Goal: Book appointment/travel/reservation

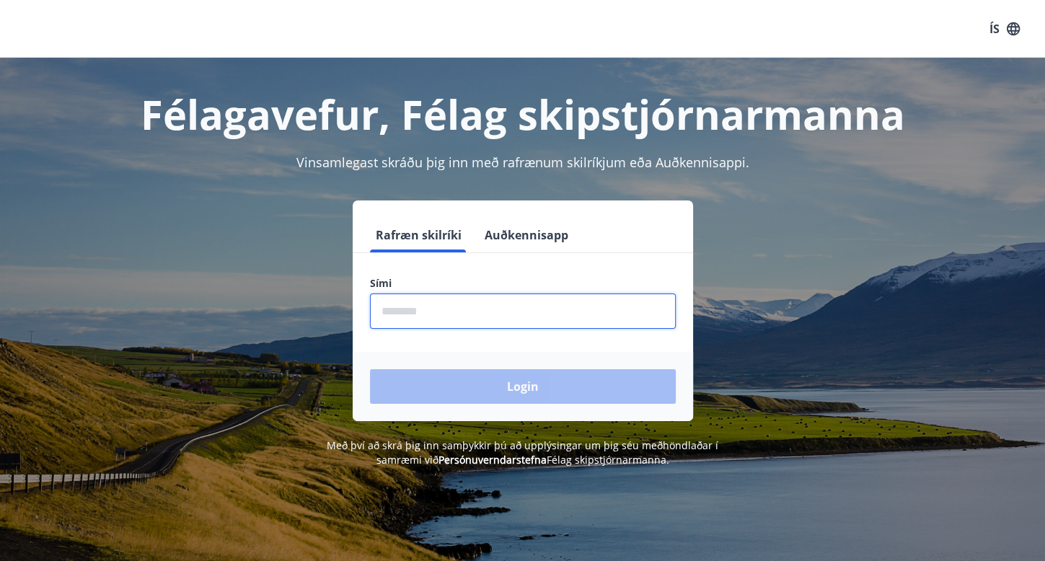
click at [479, 312] on input "phone" at bounding box center [523, 311] width 306 height 35
type input "********"
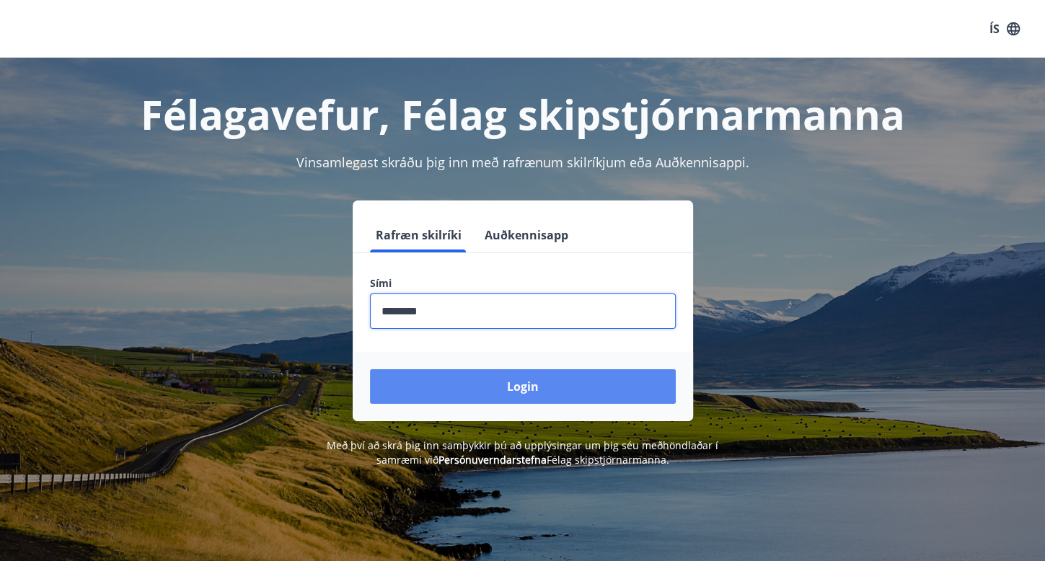
click at [477, 384] on button "Login" at bounding box center [523, 386] width 306 height 35
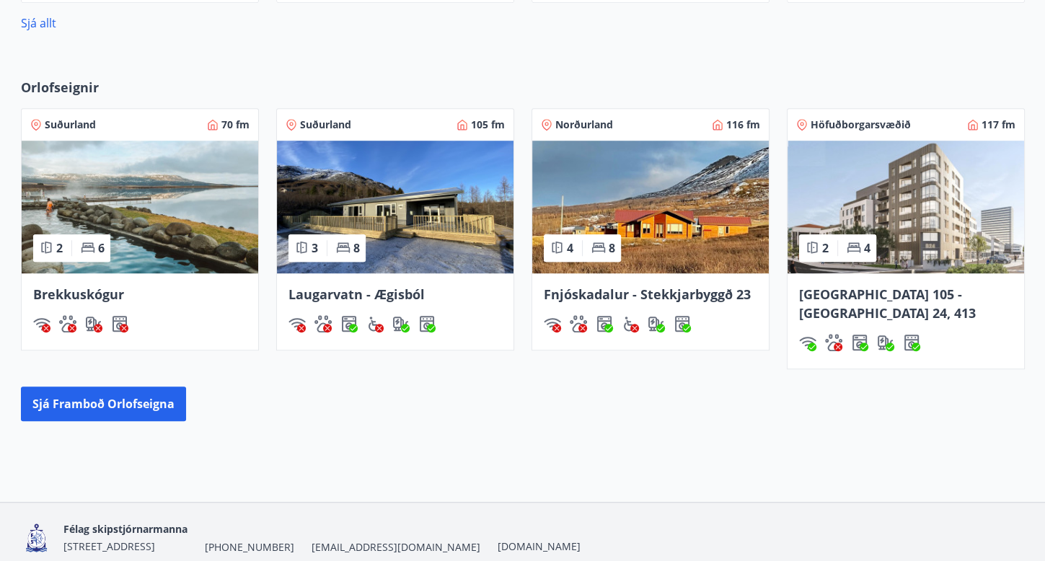
scroll to position [981, 0]
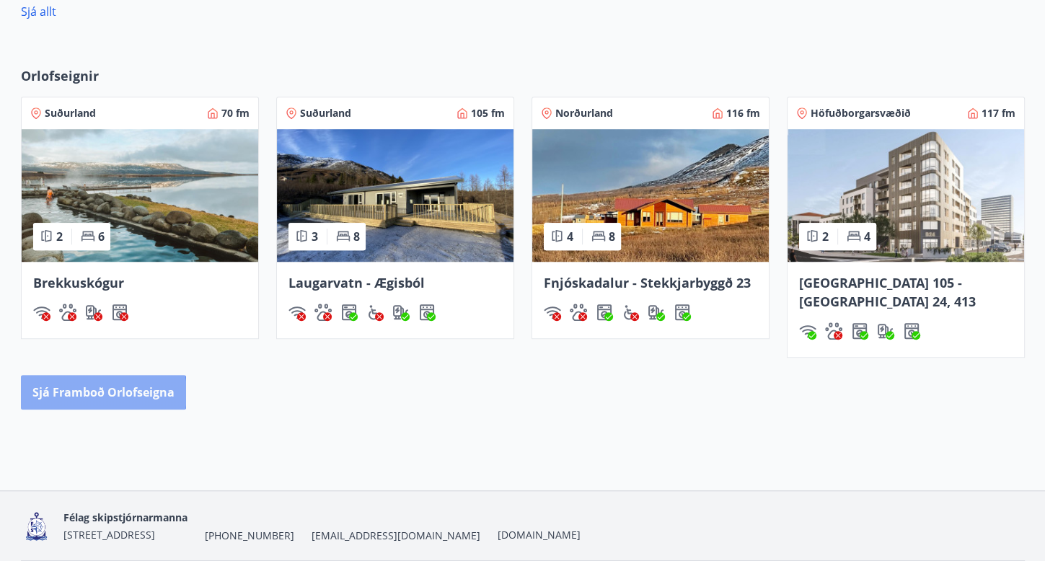
click at [89, 375] on button "Sjá framboð orlofseigna" at bounding box center [103, 392] width 165 height 35
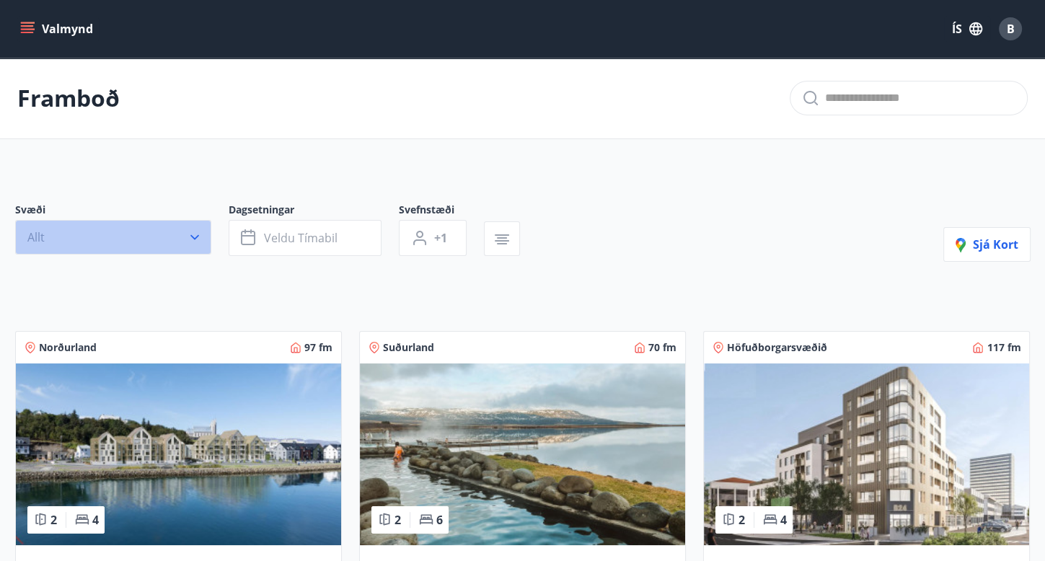
click at [193, 240] on icon "button" at bounding box center [195, 237] width 14 height 14
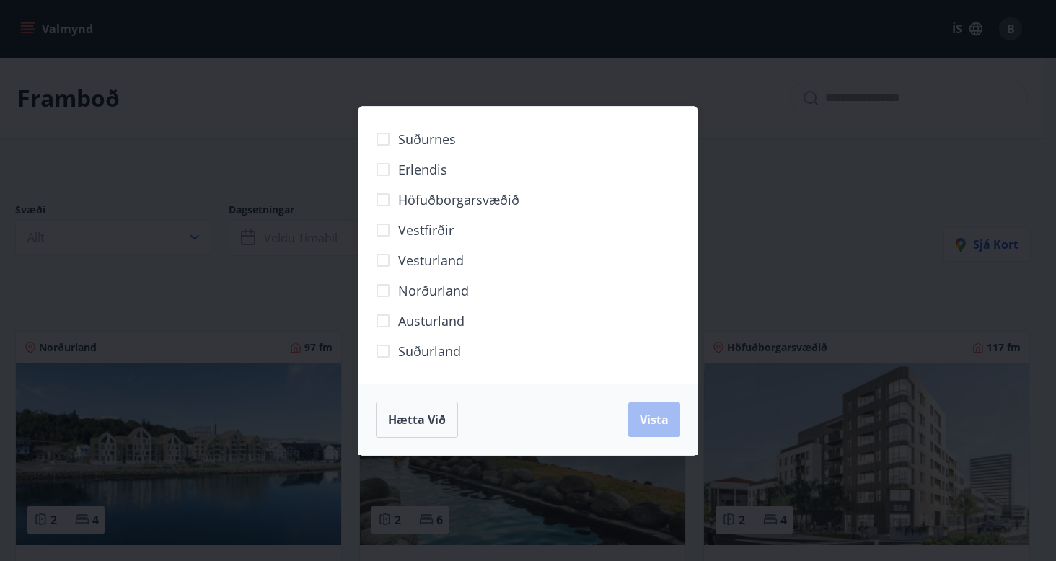
click at [419, 292] on span "Norðurland" at bounding box center [433, 290] width 71 height 19
click at [660, 420] on span "Vista" at bounding box center [654, 420] width 29 height 16
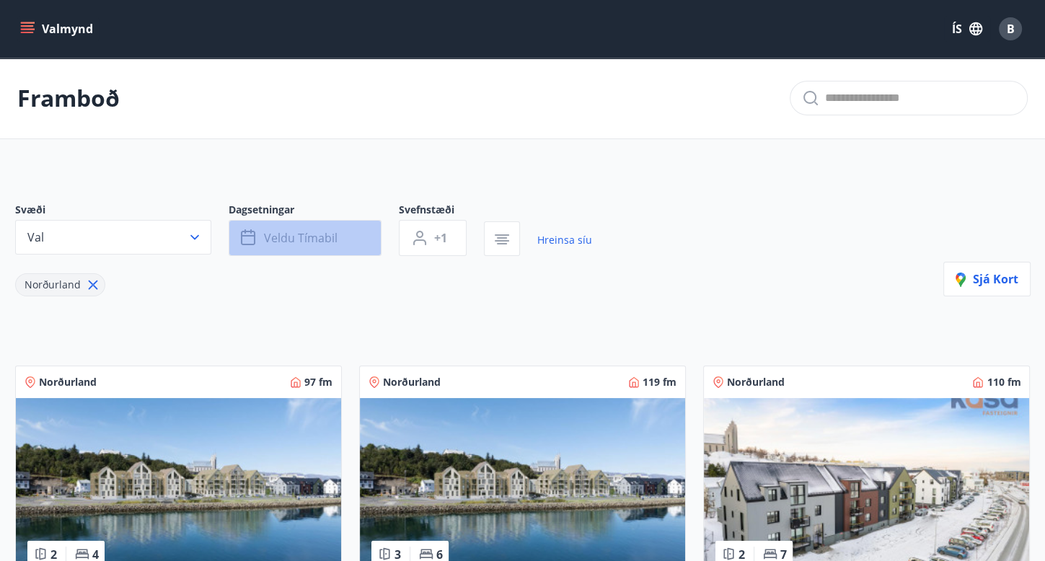
click at [356, 237] on button "Veldu tímabil" at bounding box center [305, 238] width 153 height 36
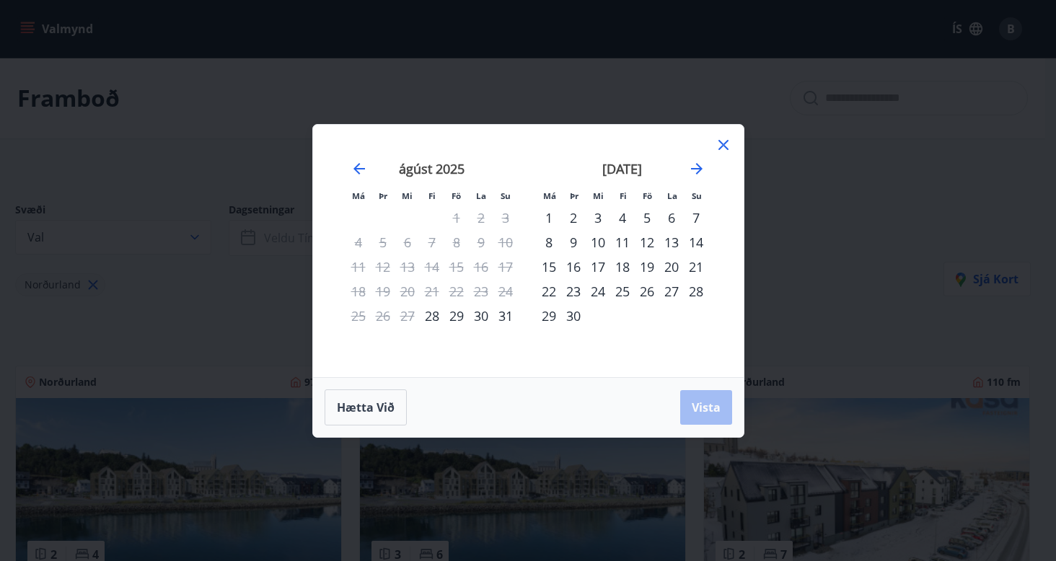
click at [624, 217] on div "4" at bounding box center [622, 218] width 25 height 25
click at [699, 215] on div "7" at bounding box center [696, 218] width 25 height 25
click at [715, 409] on span "Vista" at bounding box center [706, 408] width 29 height 16
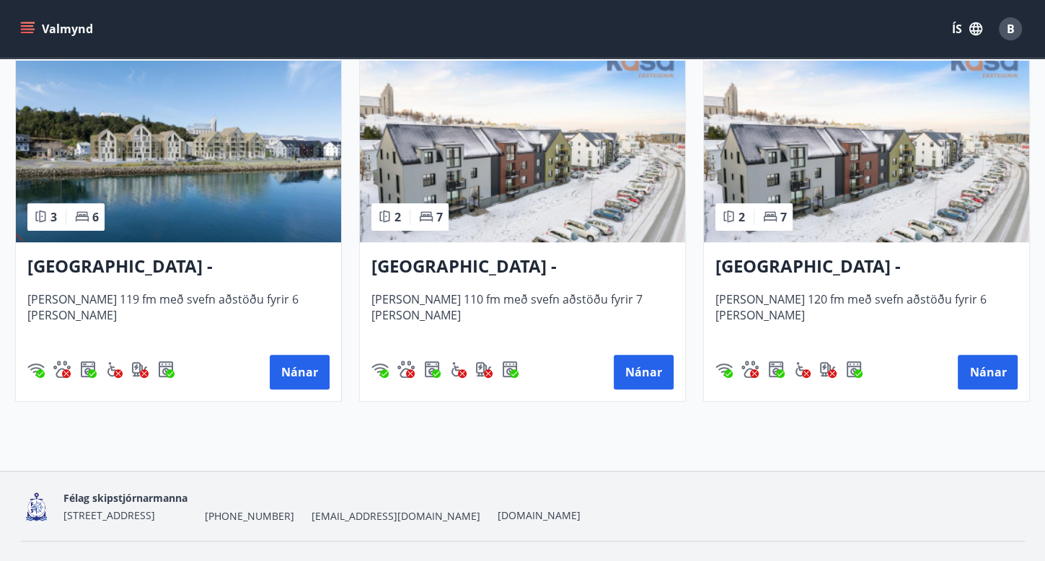
scroll to position [346, 0]
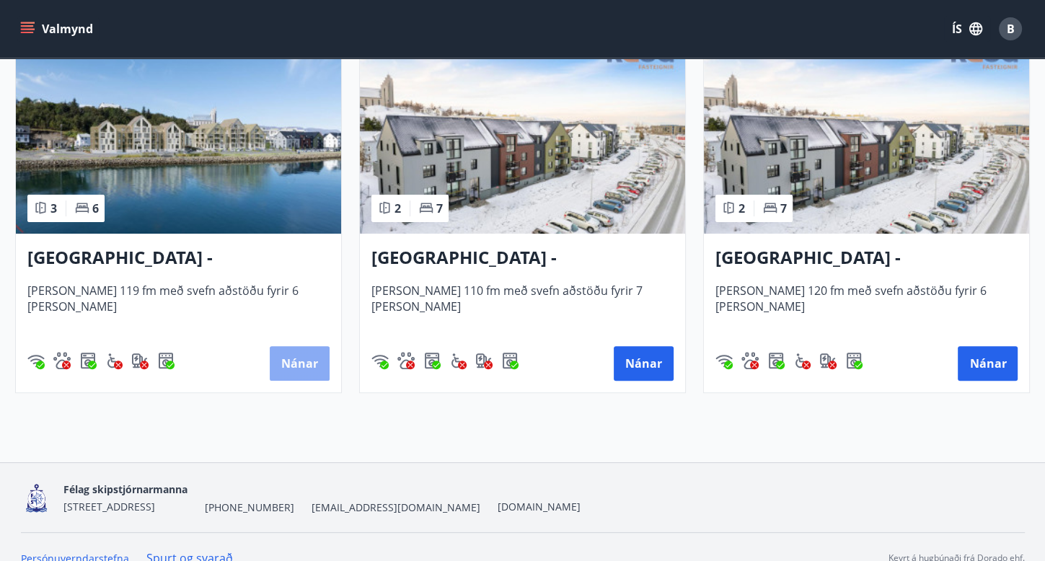
click at [310, 366] on button "Nánar" at bounding box center [300, 363] width 60 height 35
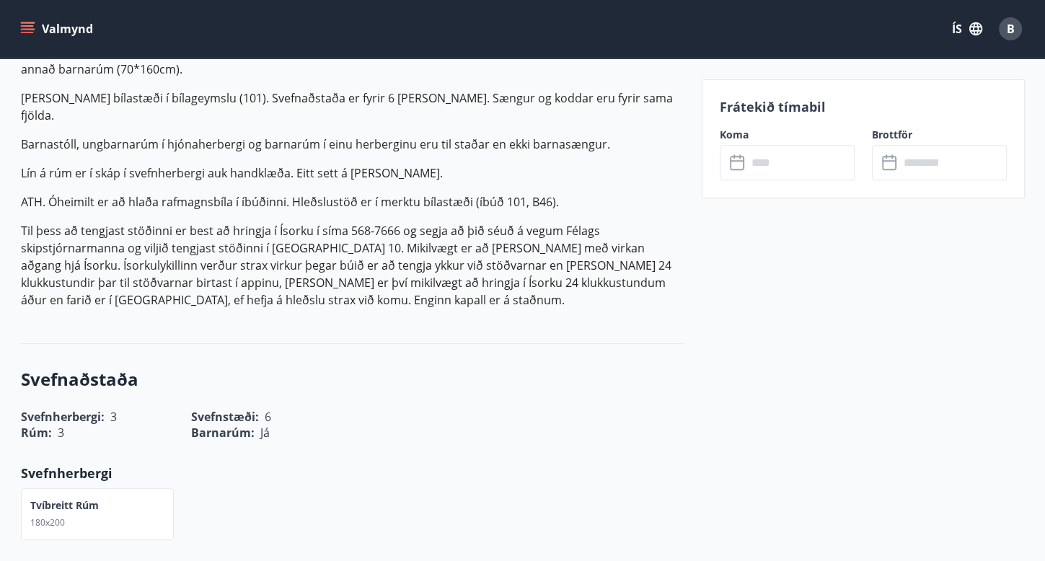
scroll to position [519, 0]
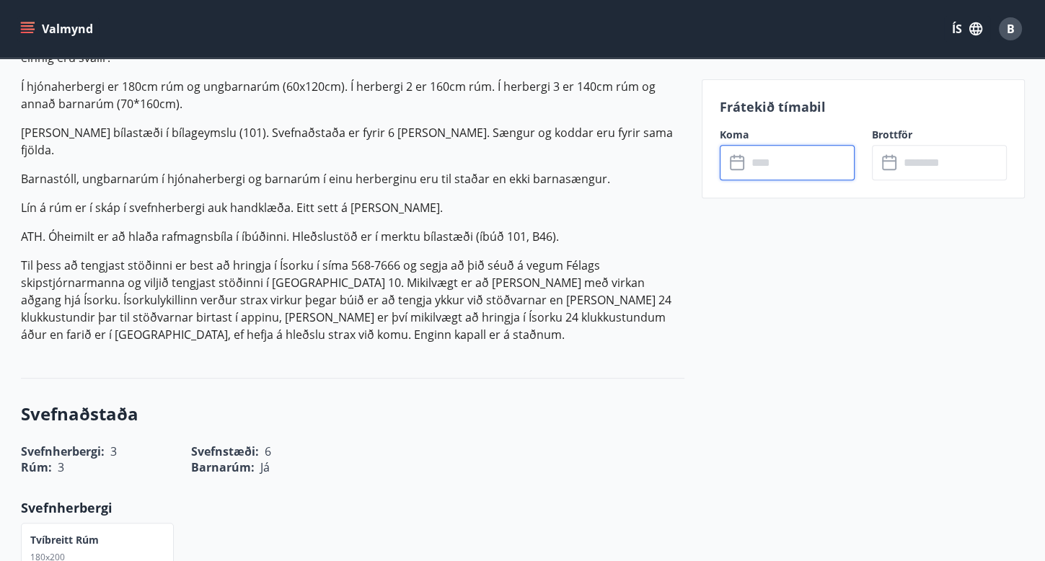
click at [755, 164] on input "text" at bounding box center [800, 162] width 107 height 35
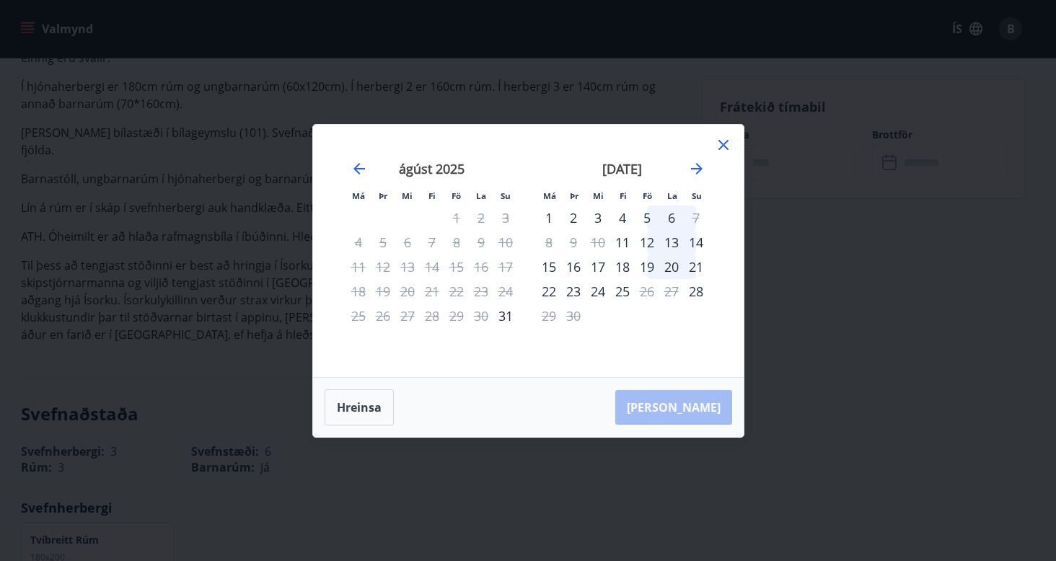
click at [646, 217] on div "5" at bounding box center [647, 218] width 25 height 25
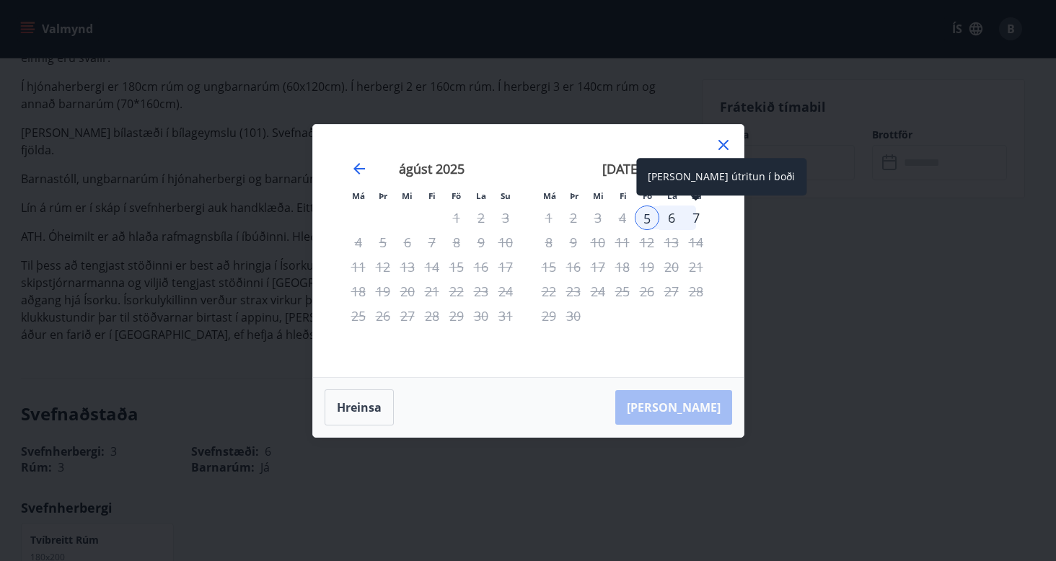
click at [699, 217] on div "7" at bounding box center [696, 218] width 25 height 25
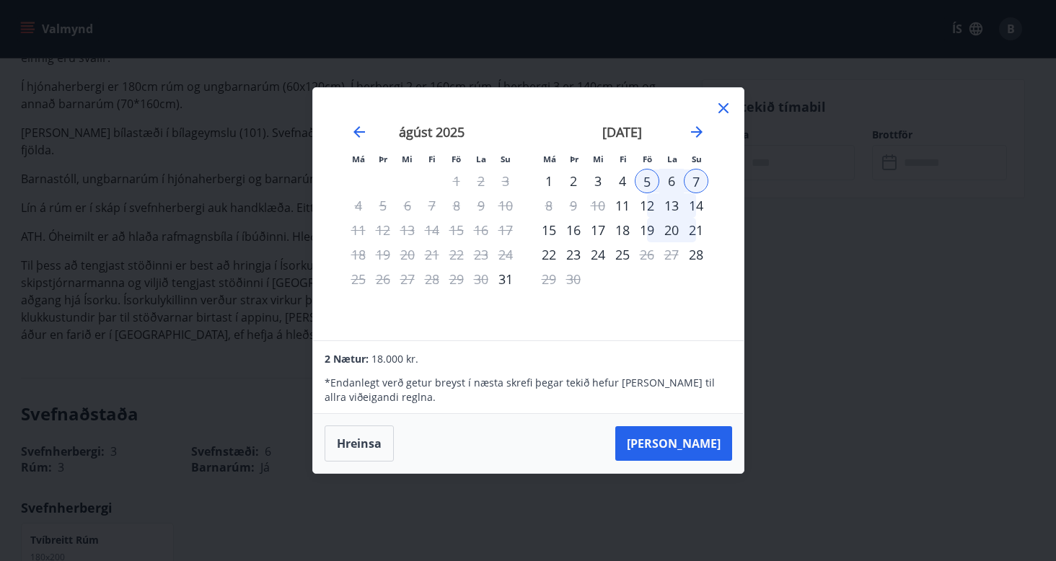
click at [698, 203] on div "14" at bounding box center [696, 205] width 25 height 25
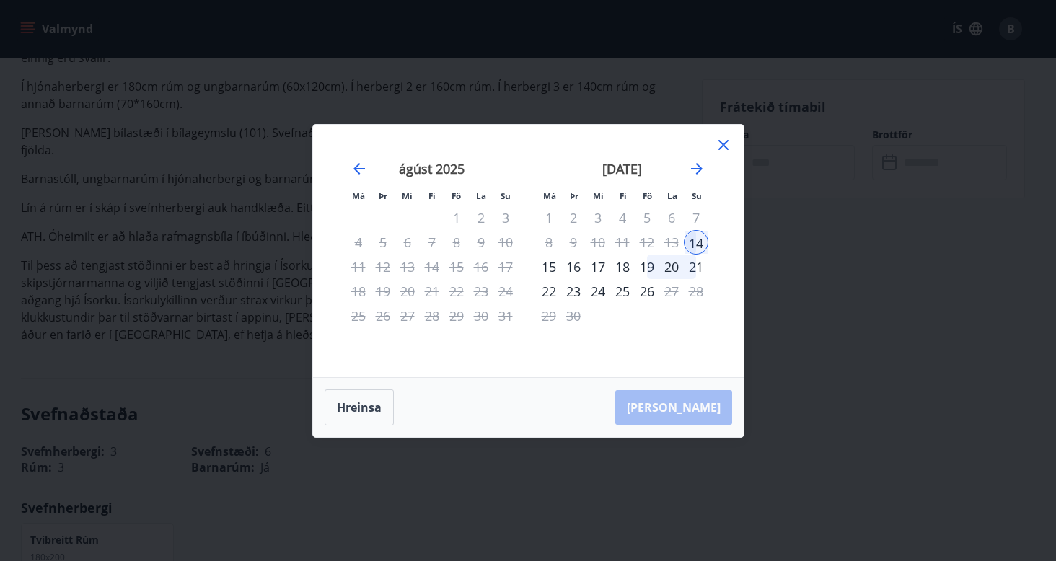
click at [721, 145] on icon at bounding box center [723, 144] width 17 height 17
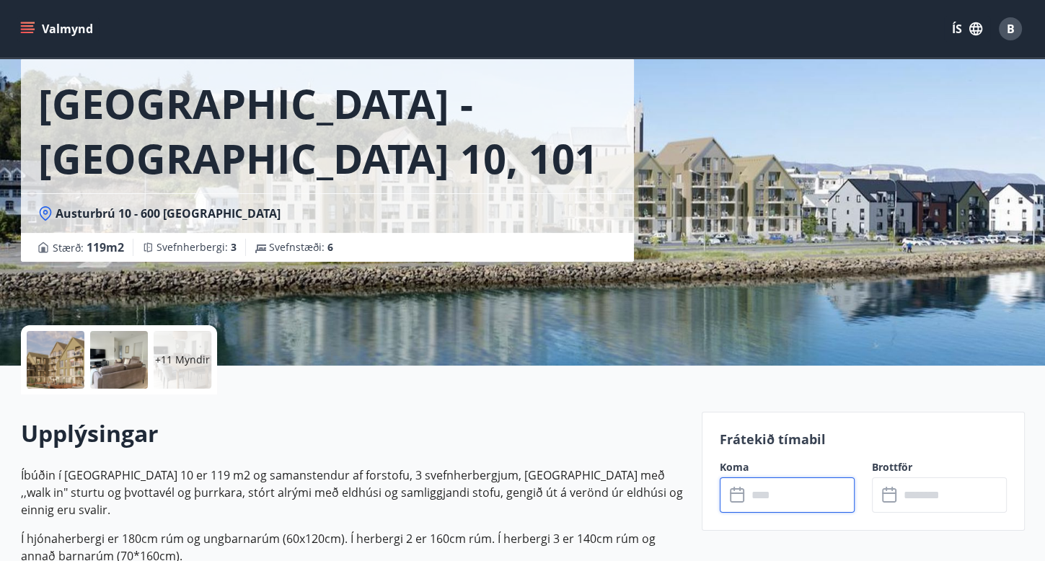
scroll to position [0, 0]
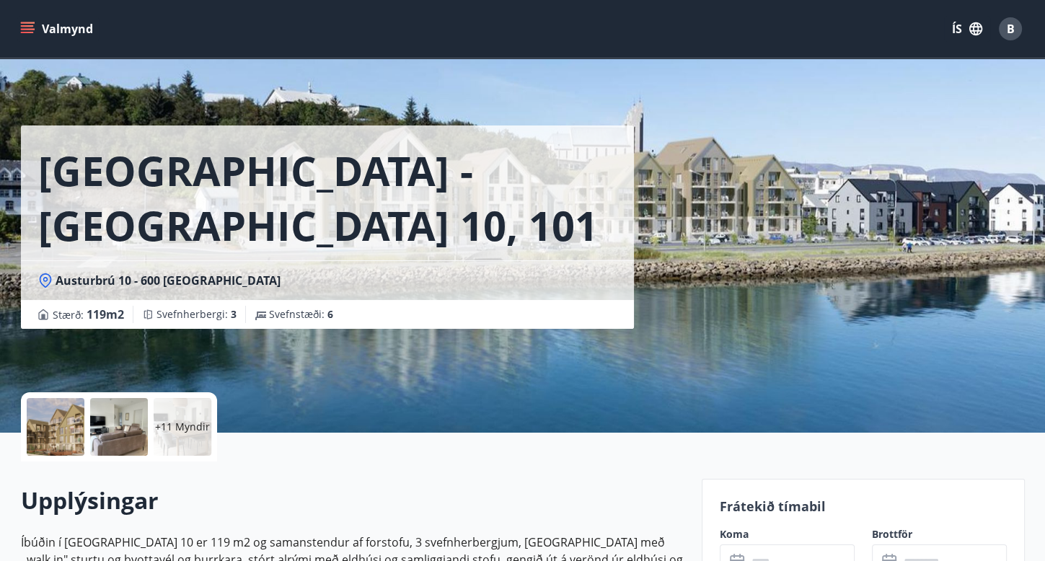
click at [25, 29] on icon "menu" at bounding box center [29, 28] width 16 height 1
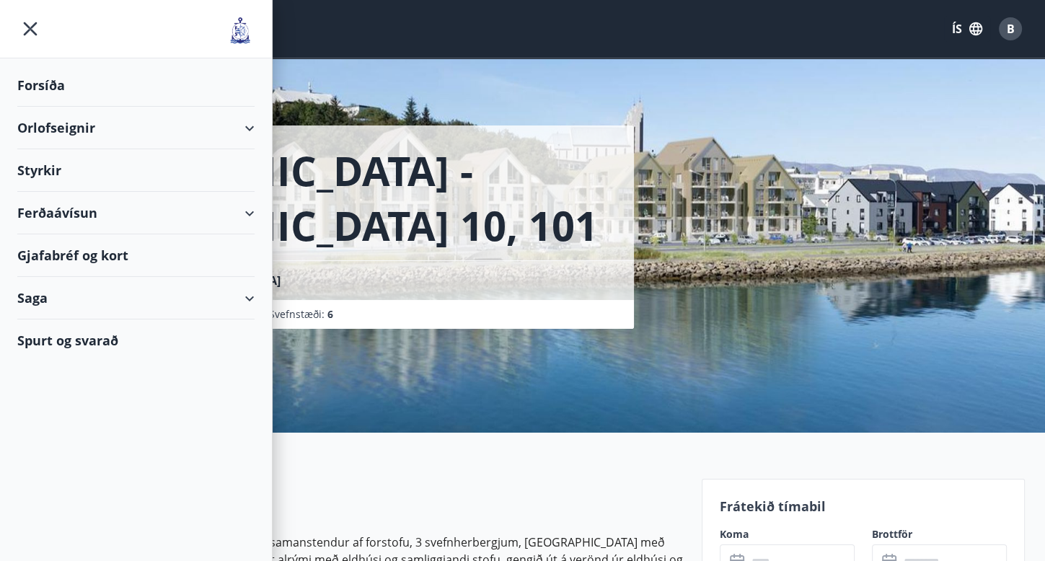
click at [64, 125] on div "Orlofseignir" at bounding box center [135, 128] width 237 height 43
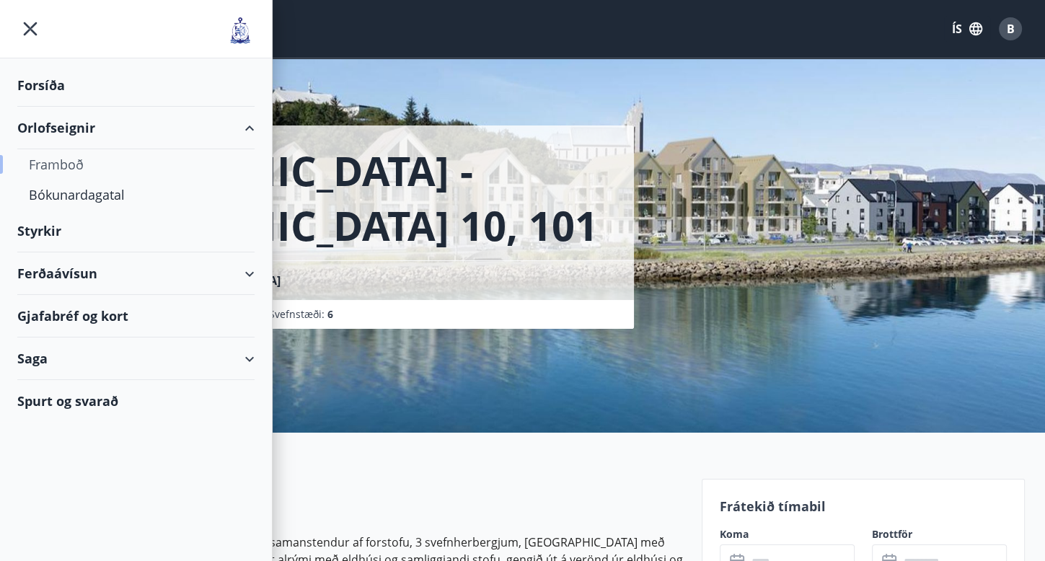
click at [66, 161] on div "Framboð" at bounding box center [136, 164] width 214 height 30
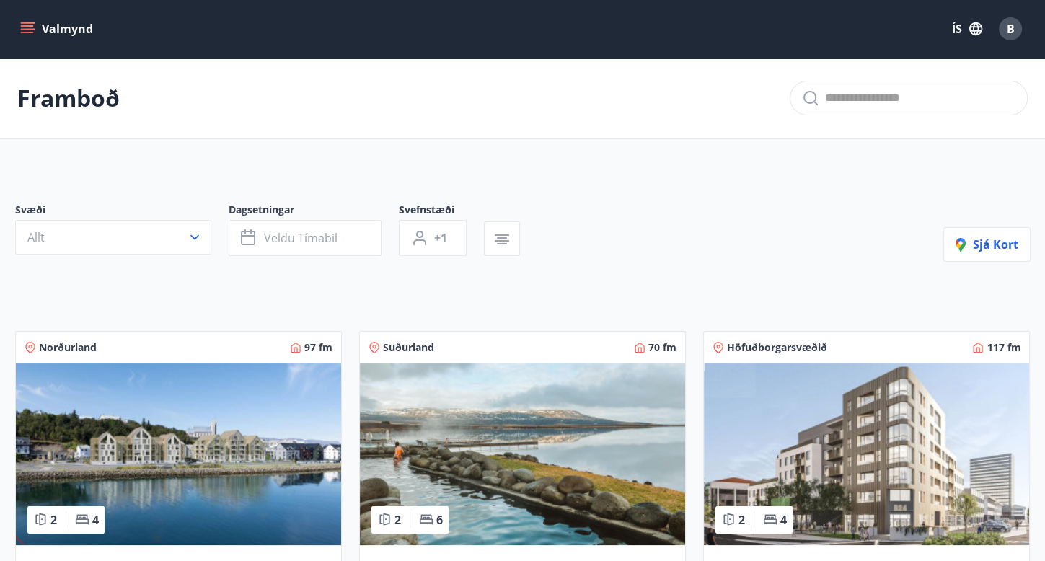
click at [30, 27] on icon "menu" at bounding box center [27, 25] width 13 height 1
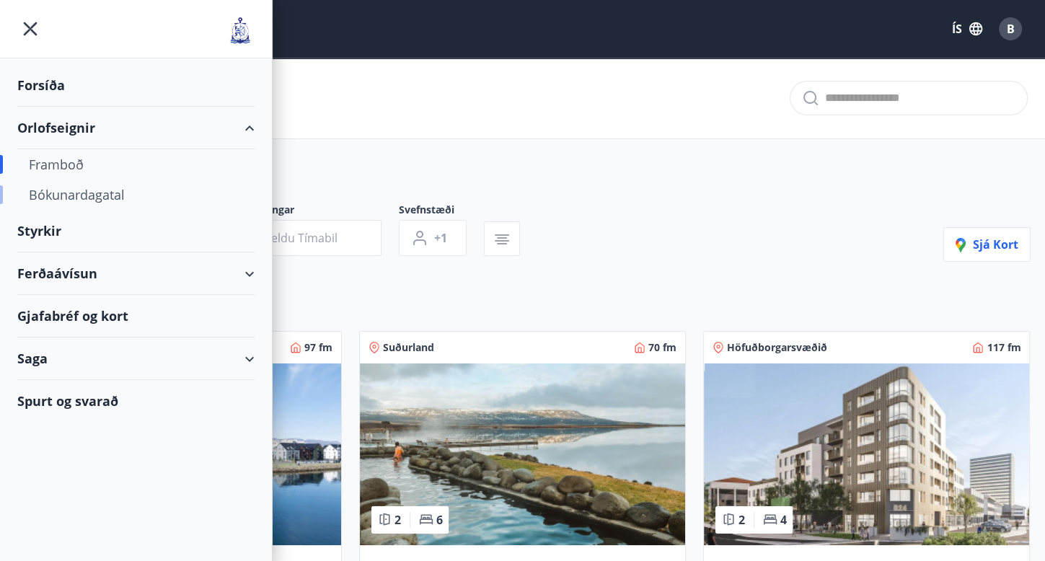
click at [114, 197] on div "Bókunardagatal" at bounding box center [136, 195] width 214 height 30
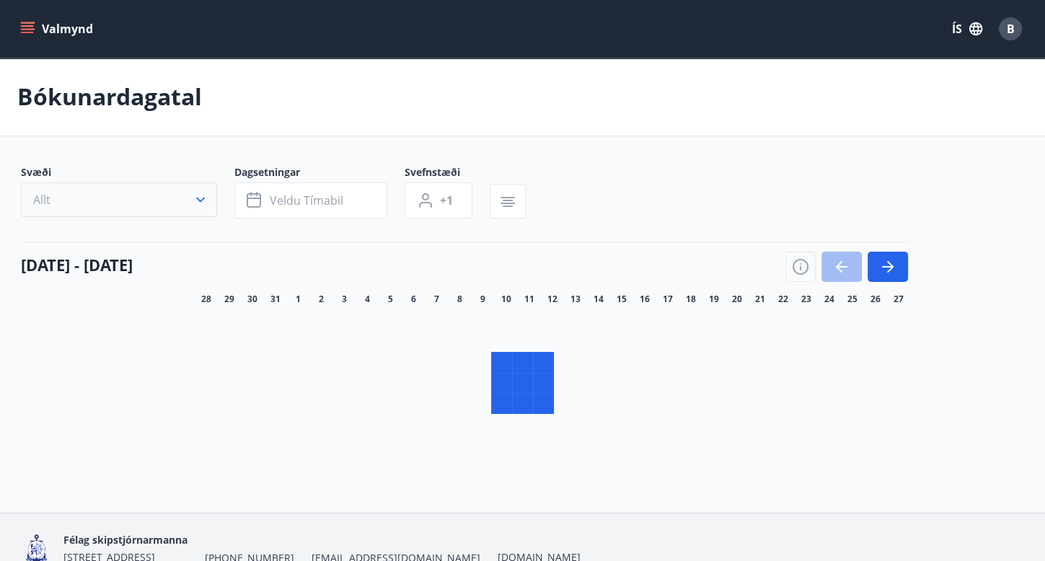
click at [199, 201] on icon "button" at bounding box center [200, 200] width 14 height 14
click at [785, 140] on div "Suðurnes Erlendis Höfuðborgarsvæðið [GEOGRAPHIC_DATA] [GEOGRAPHIC_DATA] [GEOGRA…" at bounding box center [522, 280] width 1045 height 561
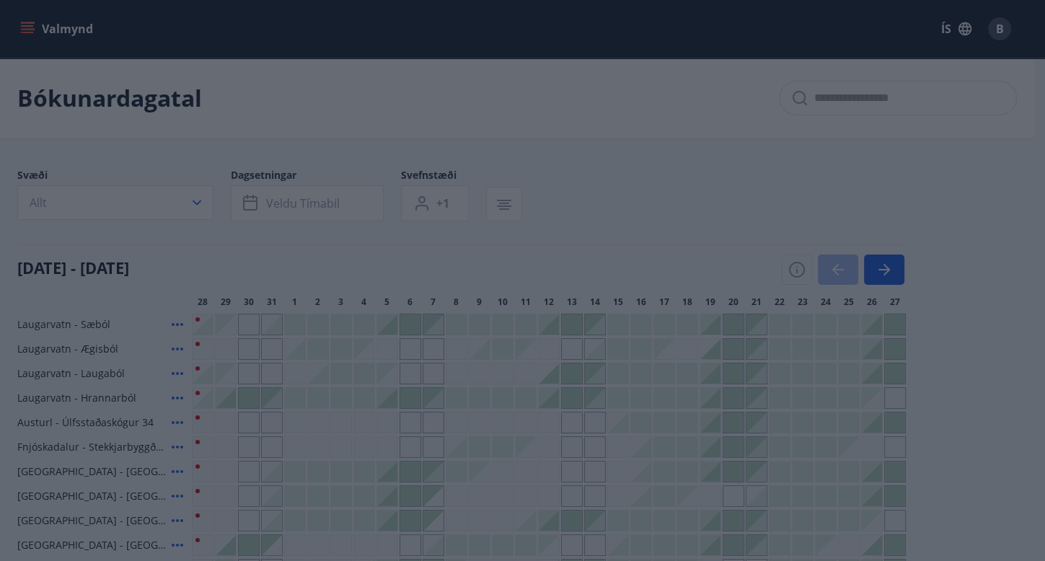
click at [782, 128] on div "Suðurnes Erlendis Höfuðborgarsvæðið [GEOGRAPHIC_DATA] [GEOGRAPHIC_DATA] [GEOGRA…" at bounding box center [522, 280] width 1045 height 561
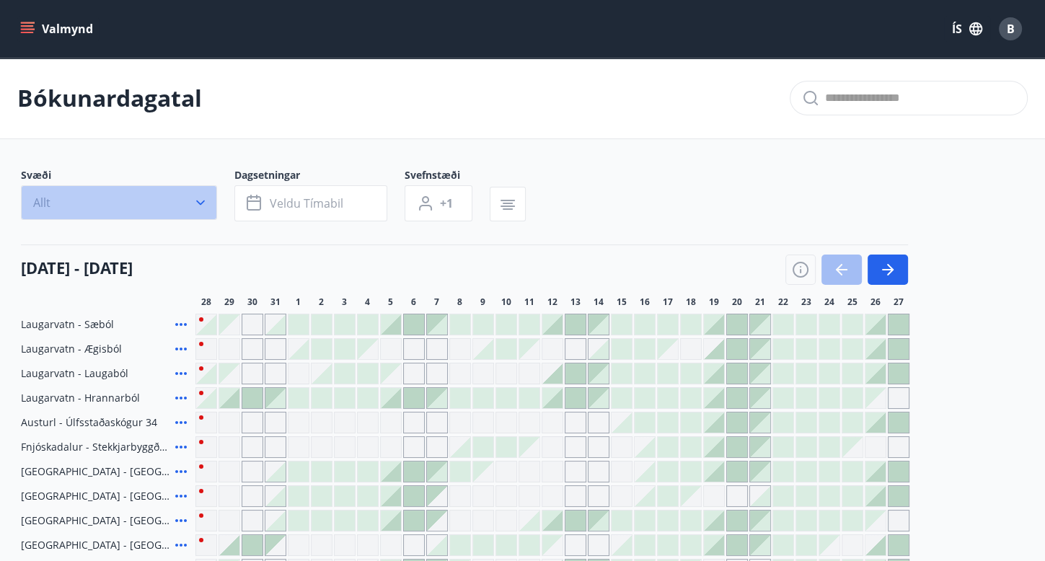
click at [196, 198] on icon "button" at bounding box center [200, 202] width 14 height 14
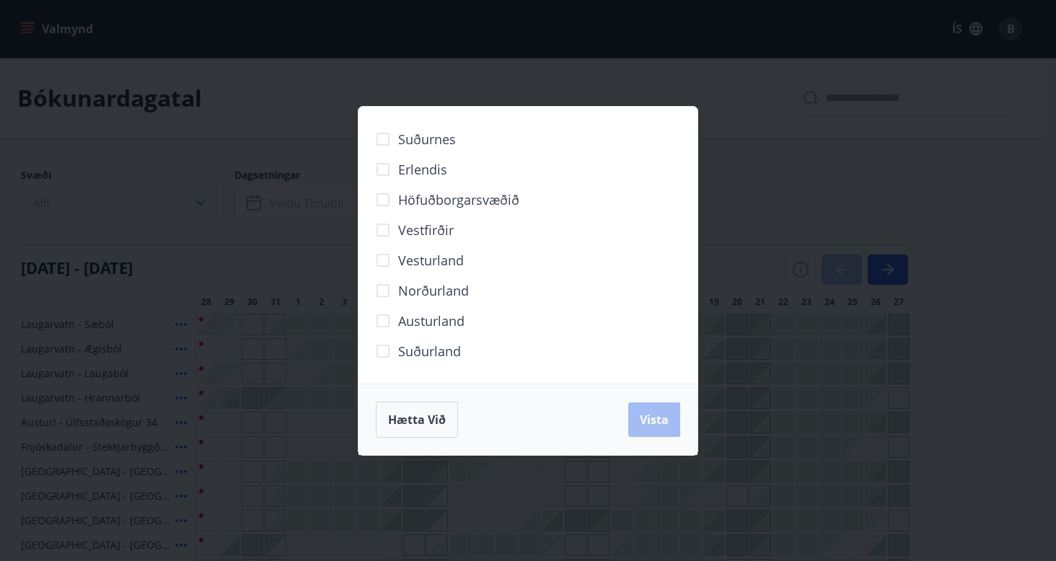
click at [196, 198] on div "Suðurnes Erlendis Höfuðborgarsvæðið [GEOGRAPHIC_DATA] [GEOGRAPHIC_DATA] [GEOGRA…" at bounding box center [528, 280] width 1056 height 561
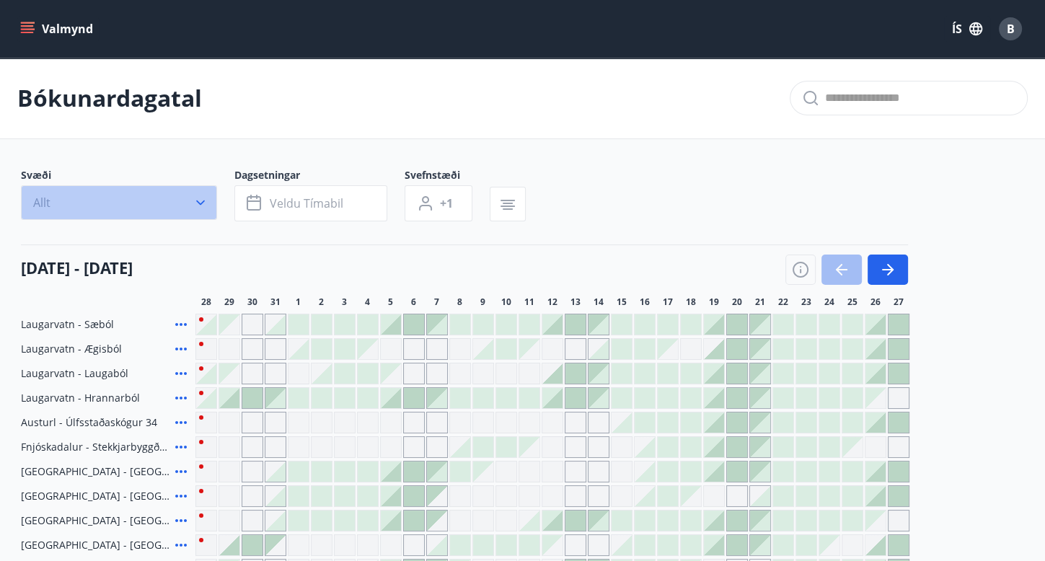
click at [199, 200] on icon "button" at bounding box center [200, 202] width 14 height 14
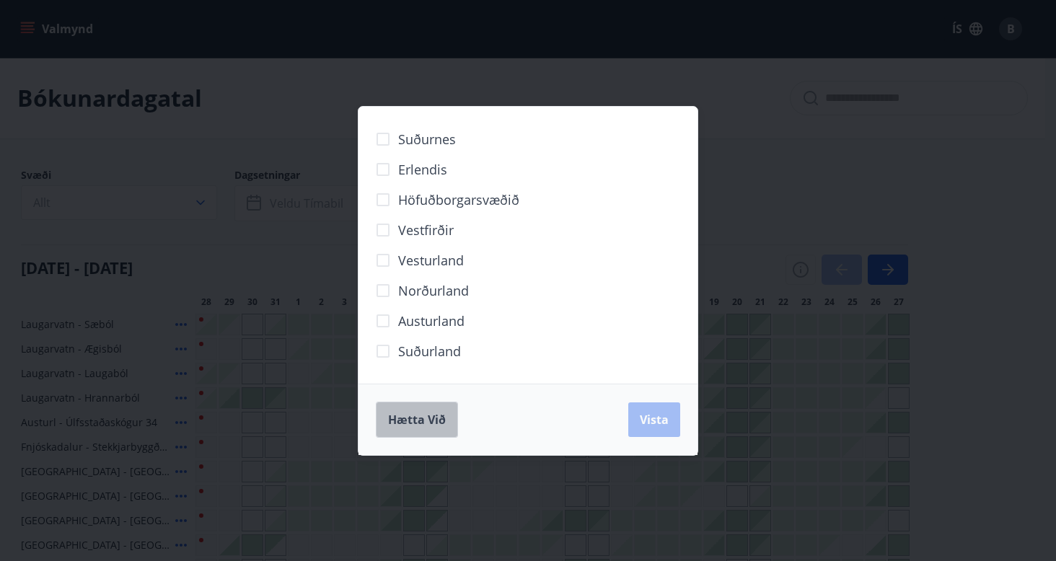
click at [436, 422] on span "Hætta við" at bounding box center [417, 420] width 58 height 16
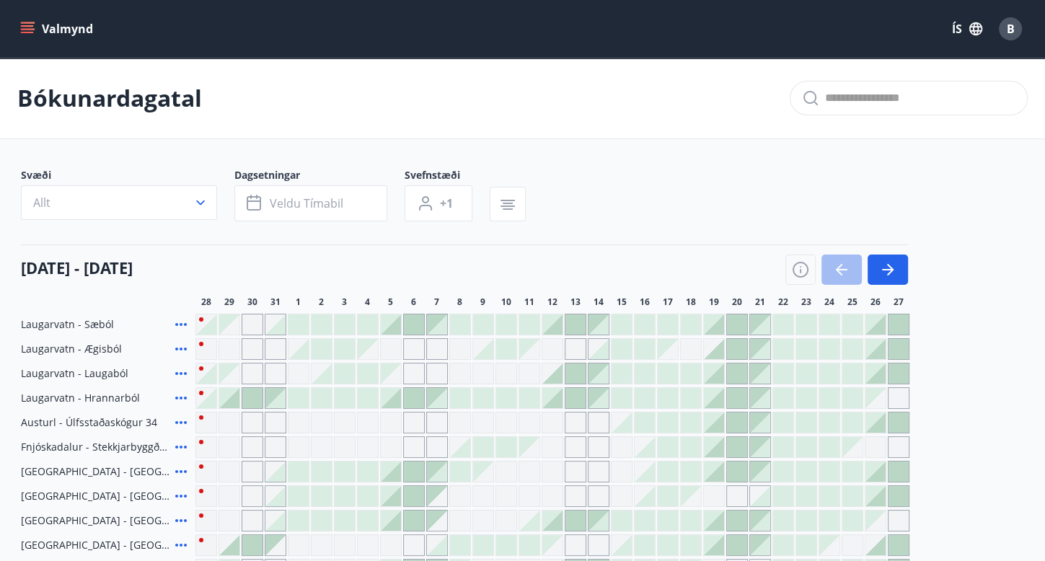
drag, startPoint x: 1053, startPoint y: 291, endPoint x: 747, endPoint y: 142, distance: 340.0
click at [747, 142] on main "Bókunardagatal Svæði Allt Dagsetningar Veldu tímabil Svefnstæði +1 28 ágúst - 2…" at bounding box center [522, 405] width 1045 height 695
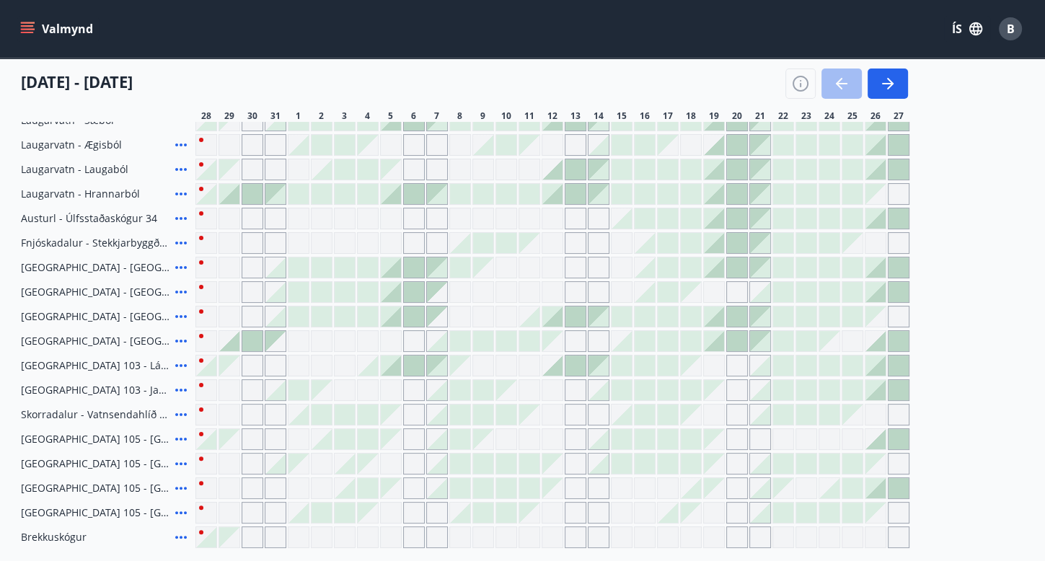
scroll to position [202, 0]
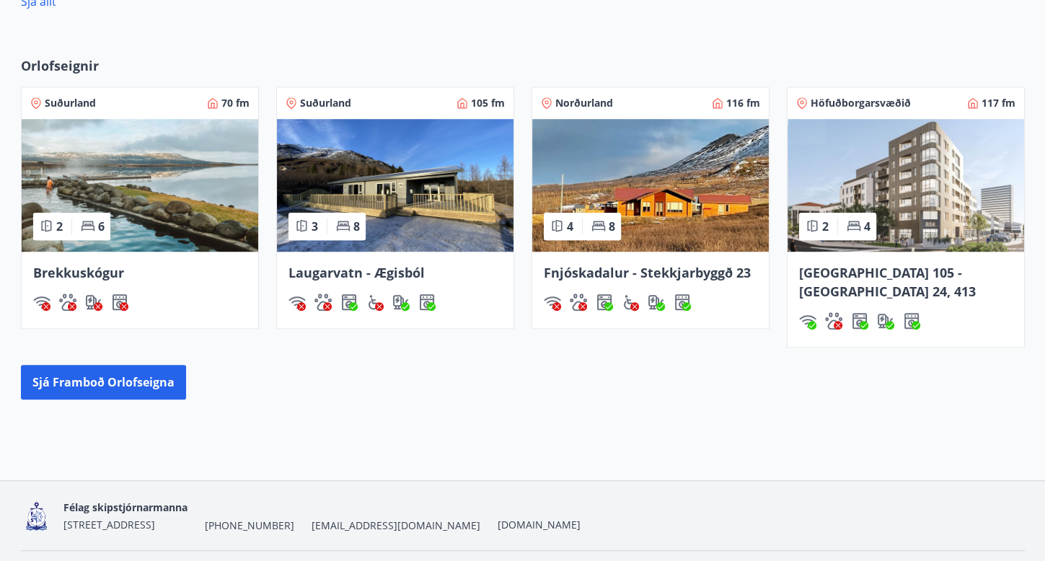
scroll to position [996, 0]
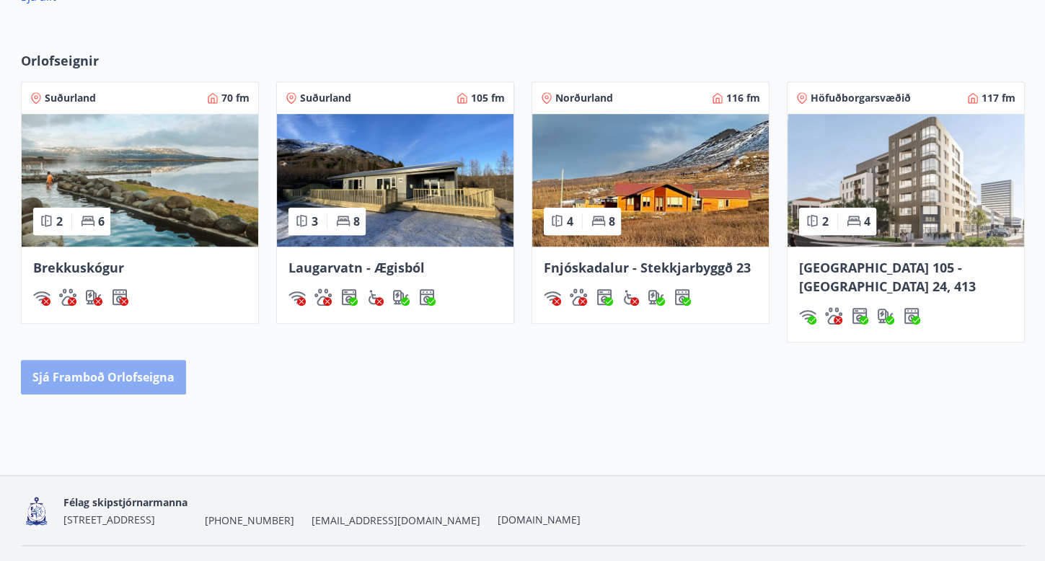
click at [122, 360] on button "Sjá framboð orlofseigna" at bounding box center [103, 377] width 165 height 35
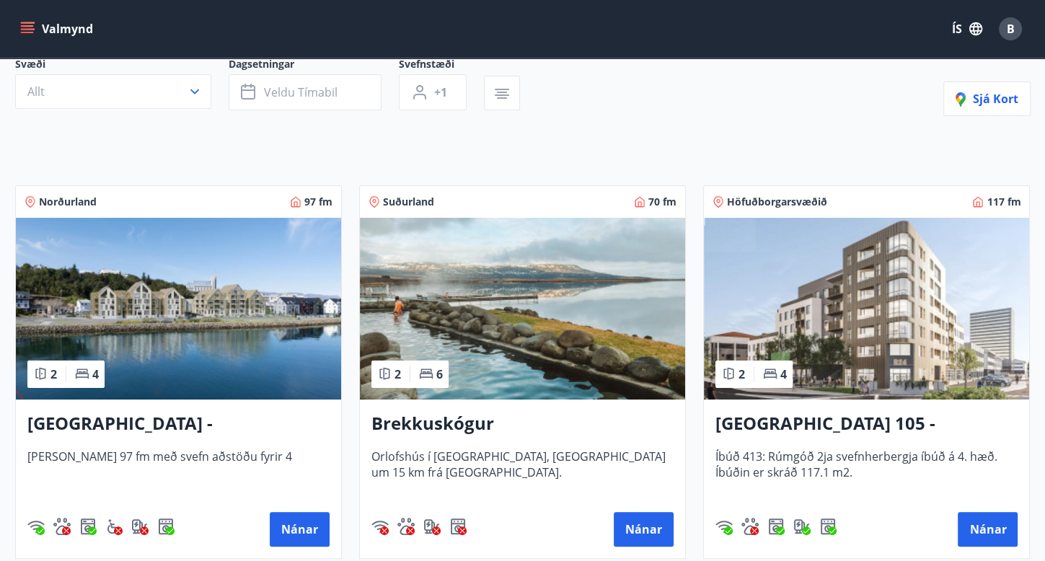
scroll to position [133, 0]
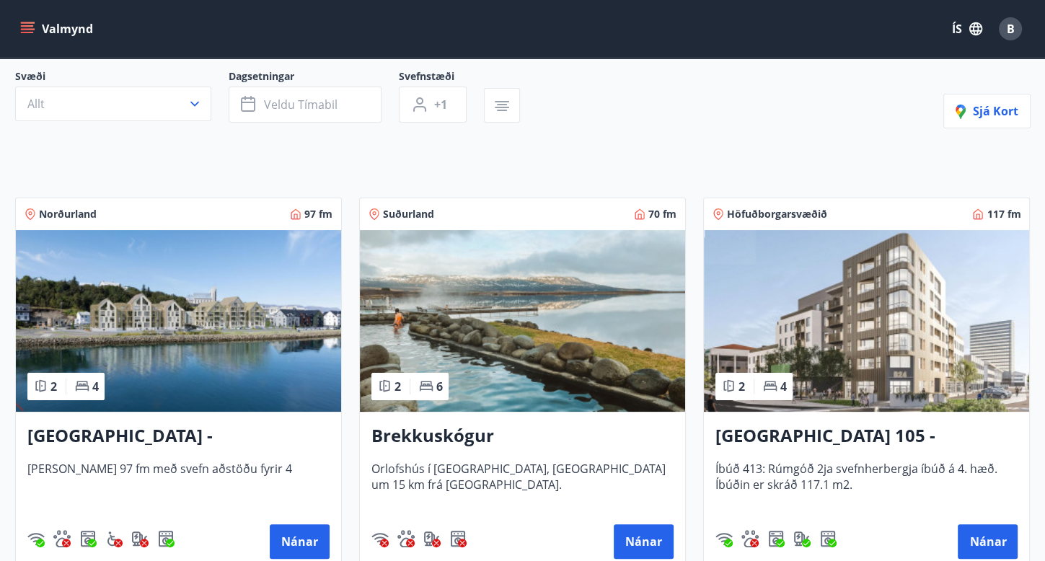
click at [264, 366] on img at bounding box center [178, 321] width 325 height 182
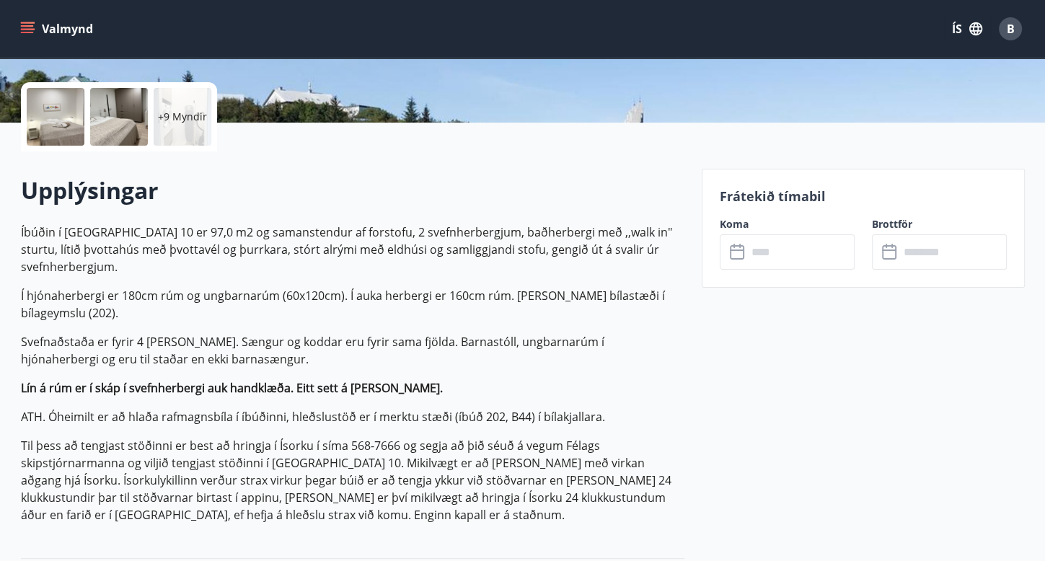
scroll to position [317, 0]
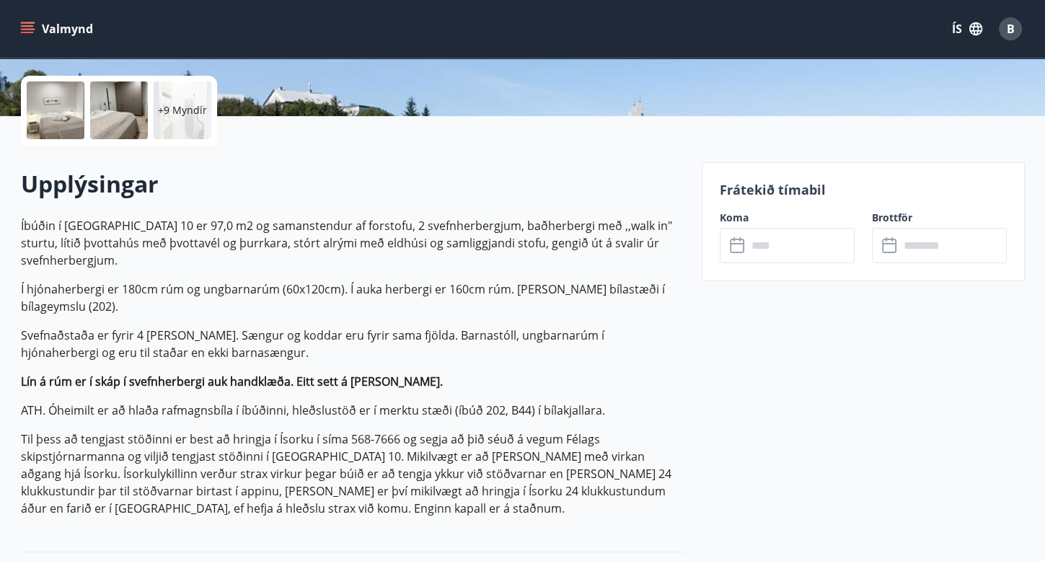
click at [742, 249] on icon at bounding box center [737, 246] width 14 height 14
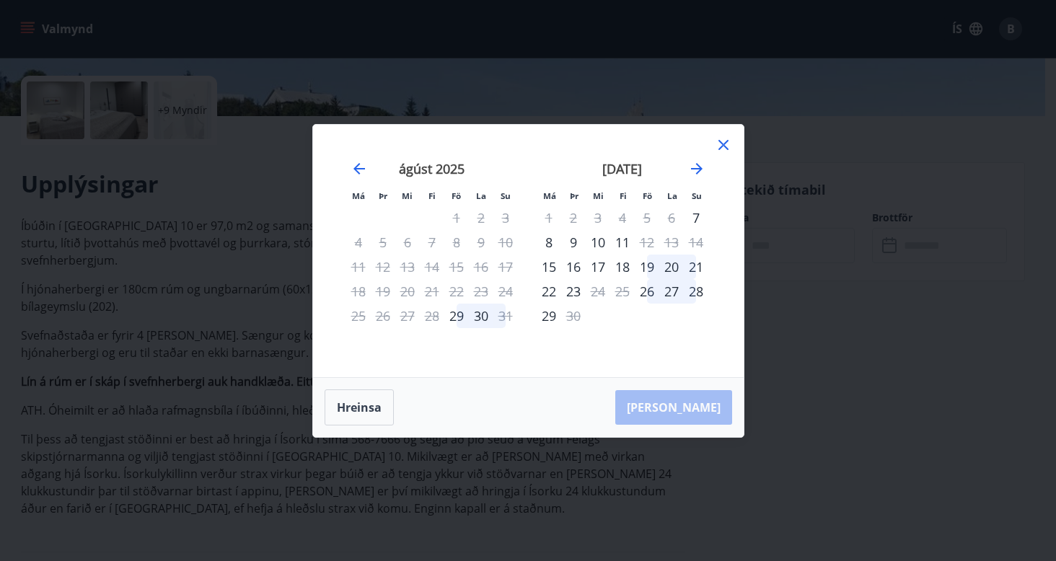
click at [721, 143] on icon at bounding box center [723, 145] width 10 height 10
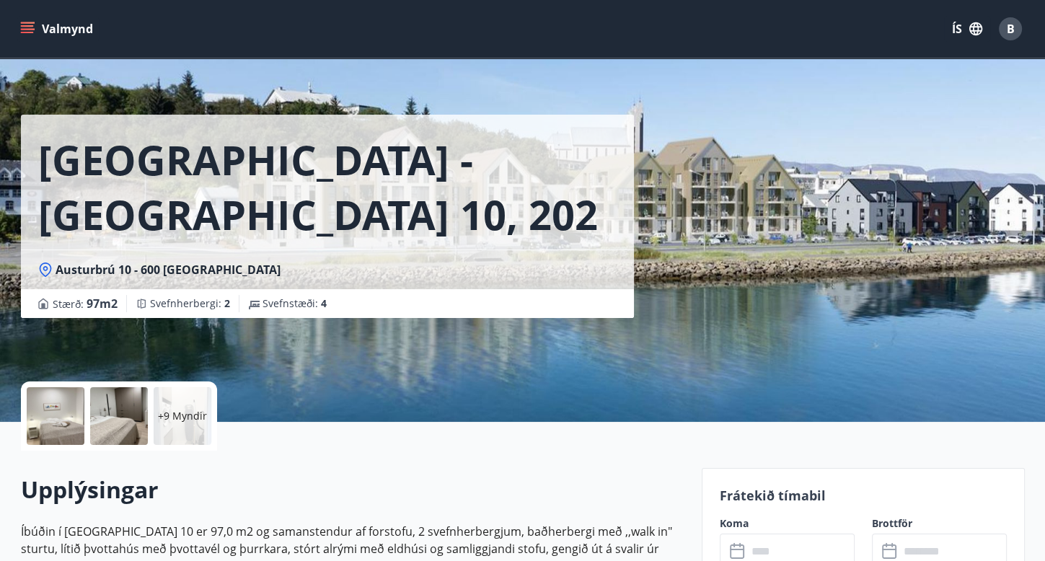
scroll to position [0, 0]
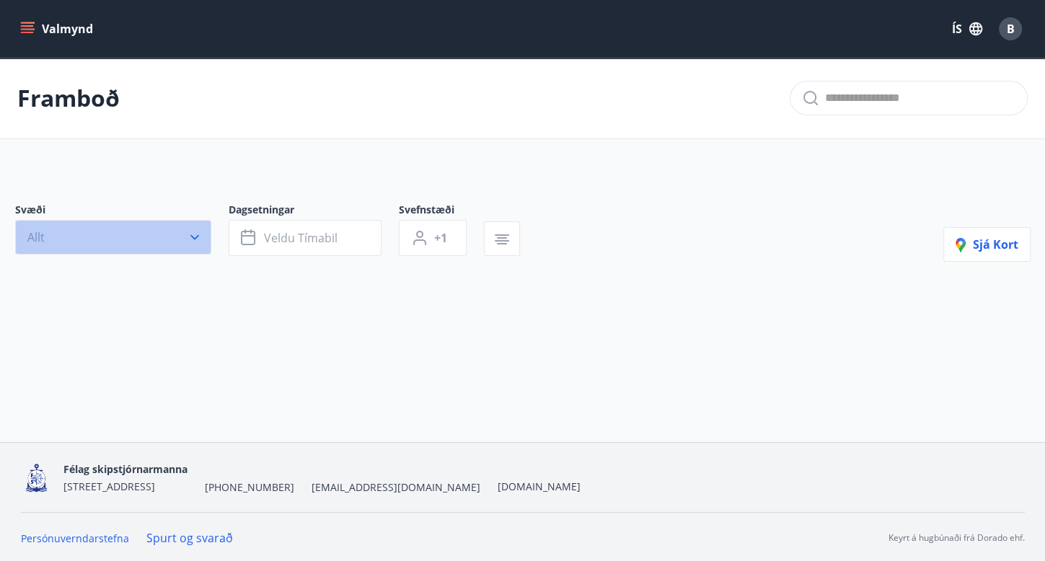
click at [195, 233] on icon "button" at bounding box center [195, 237] width 14 height 14
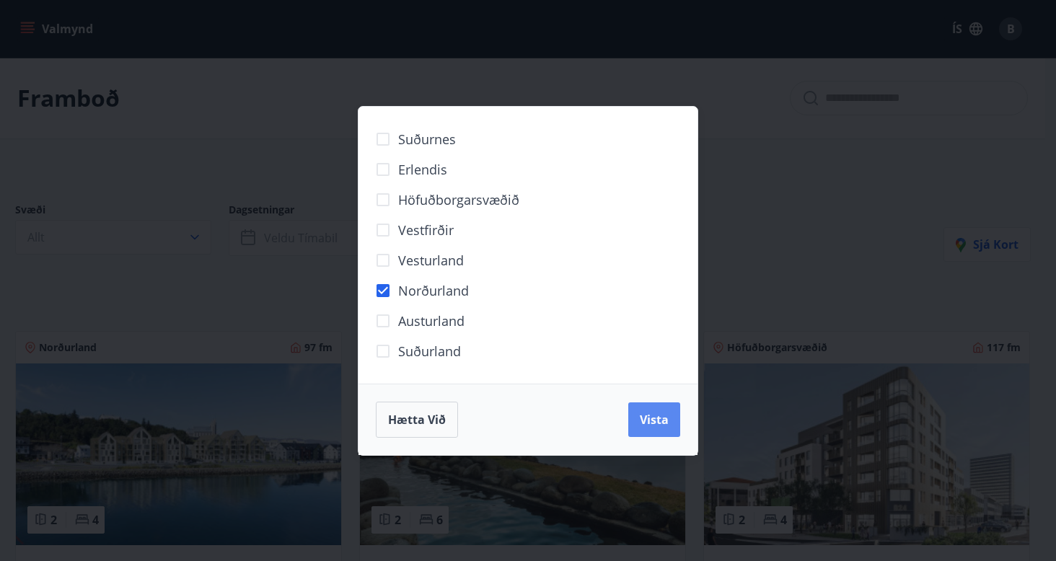
click at [655, 416] on span "Vista" at bounding box center [654, 420] width 29 height 16
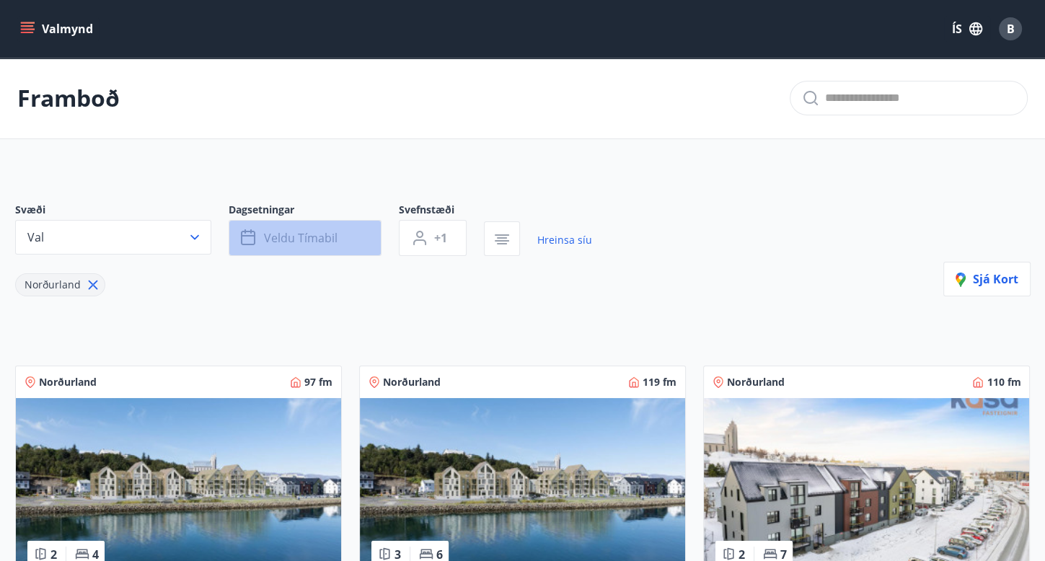
click at [309, 240] on span "Veldu tímabil" at bounding box center [301, 238] width 74 height 16
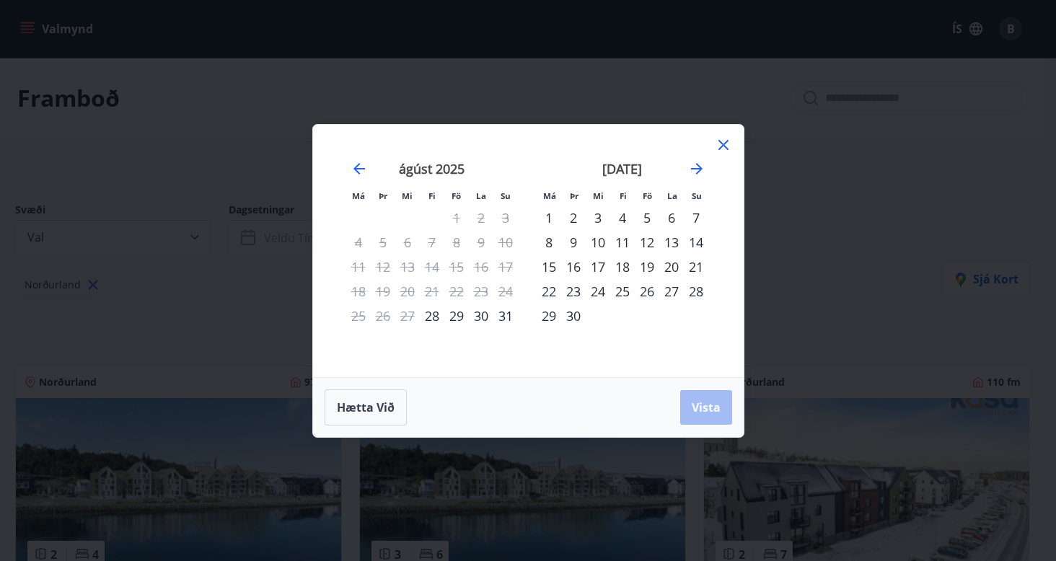
click at [623, 217] on div "4" at bounding box center [622, 218] width 25 height 25
click at [697, 213] on div "7" at bounding box center [696, 218] width 25 height 25
click at [718, 406] on span "Vista" at bounding box center [706, 408] width 29 height 16
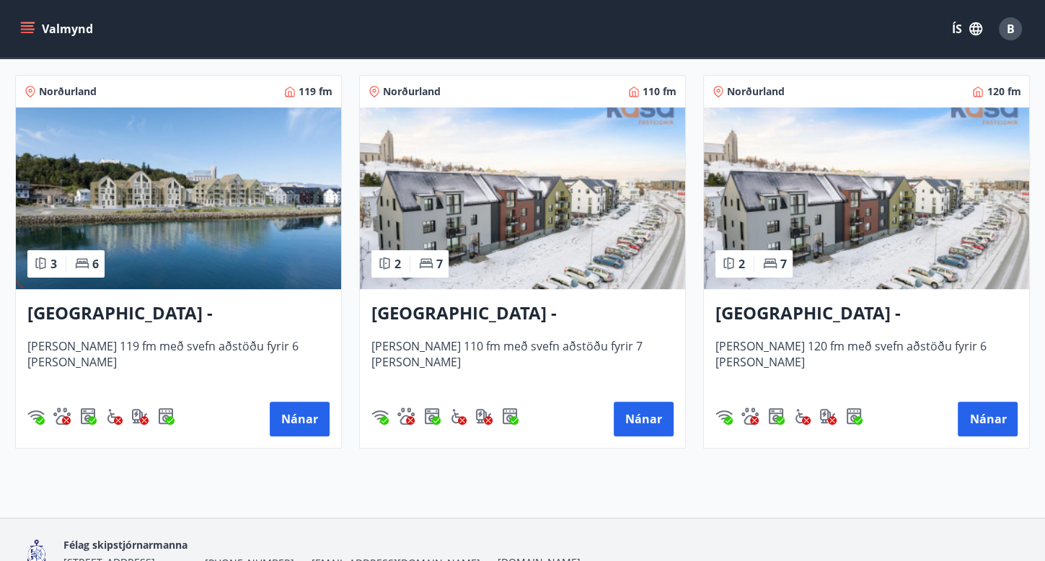
scroll to position [289, 0]
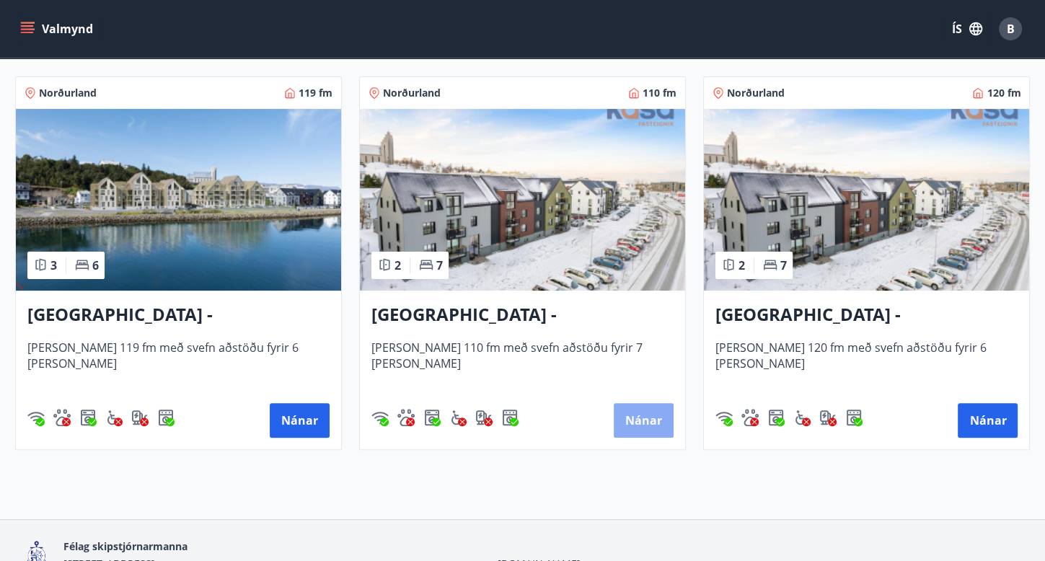
click at [646, 420] on button "Nánar" at bounding box center [644, 420] width 60 height 35
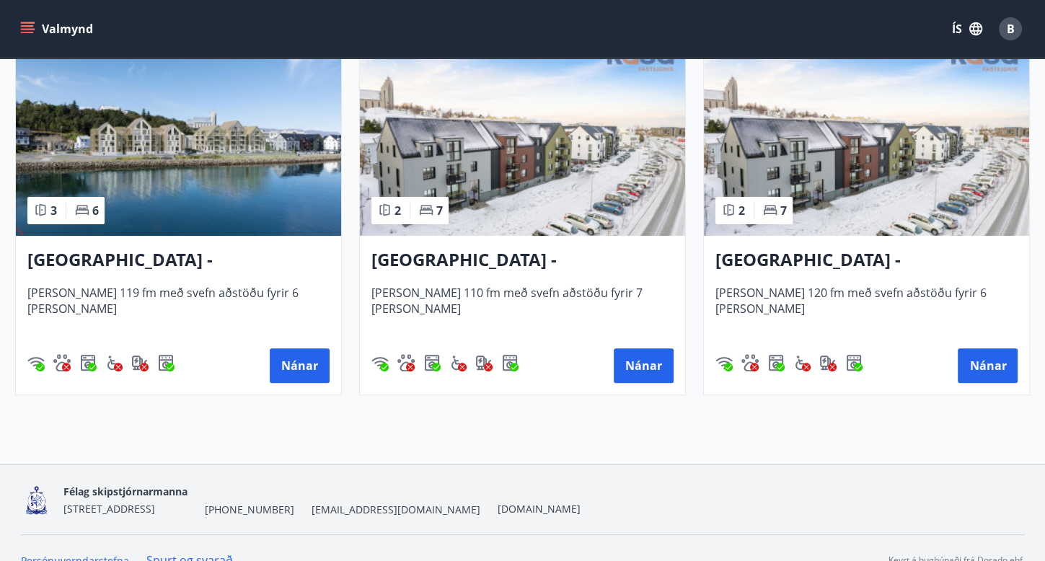
scroll to position [347, 0]
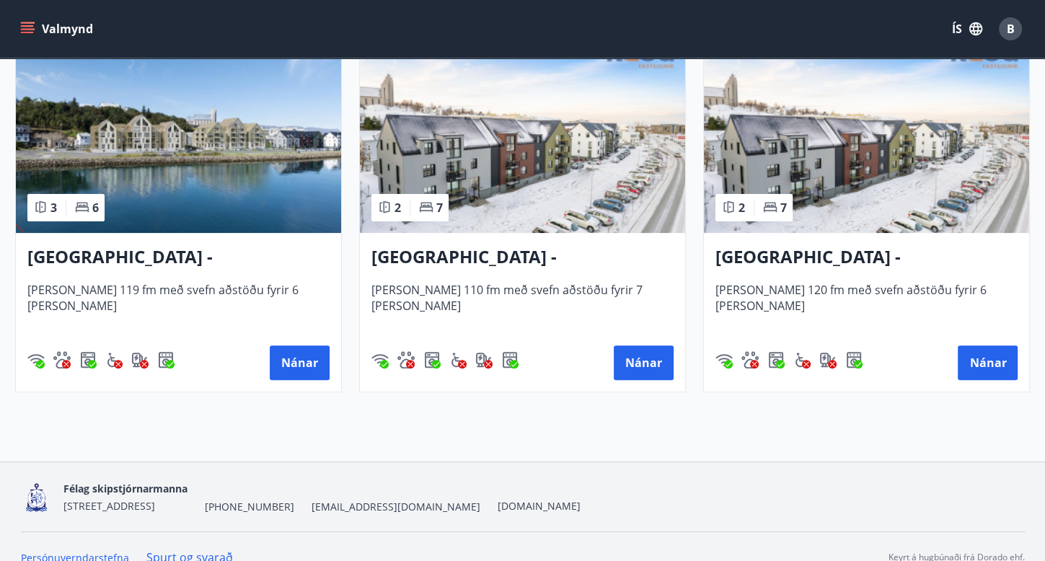
click at [480, 183] on img at bounding box center [522, 142] width 325 height 182
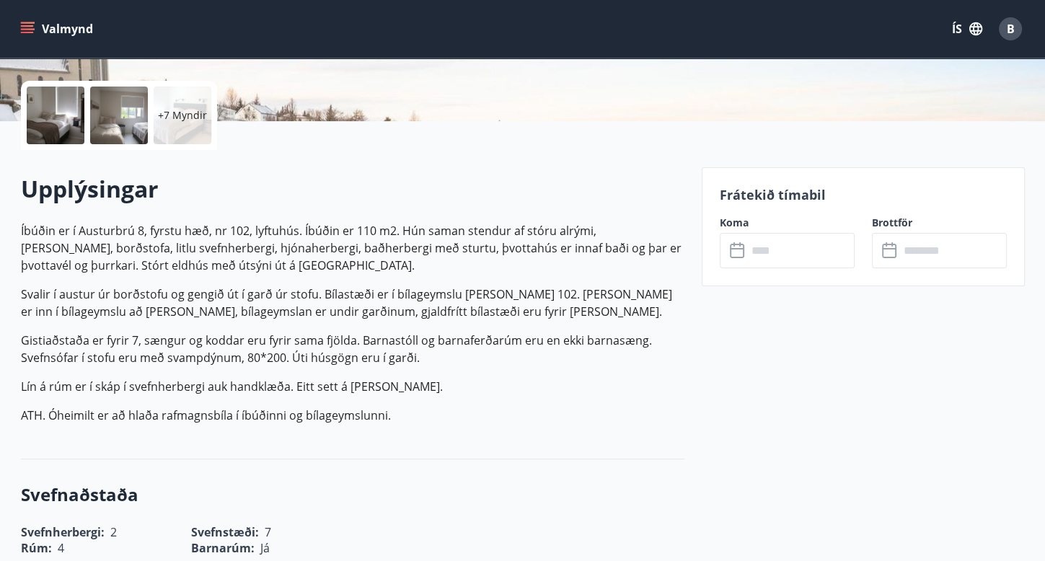
scroll to position [314, 0]
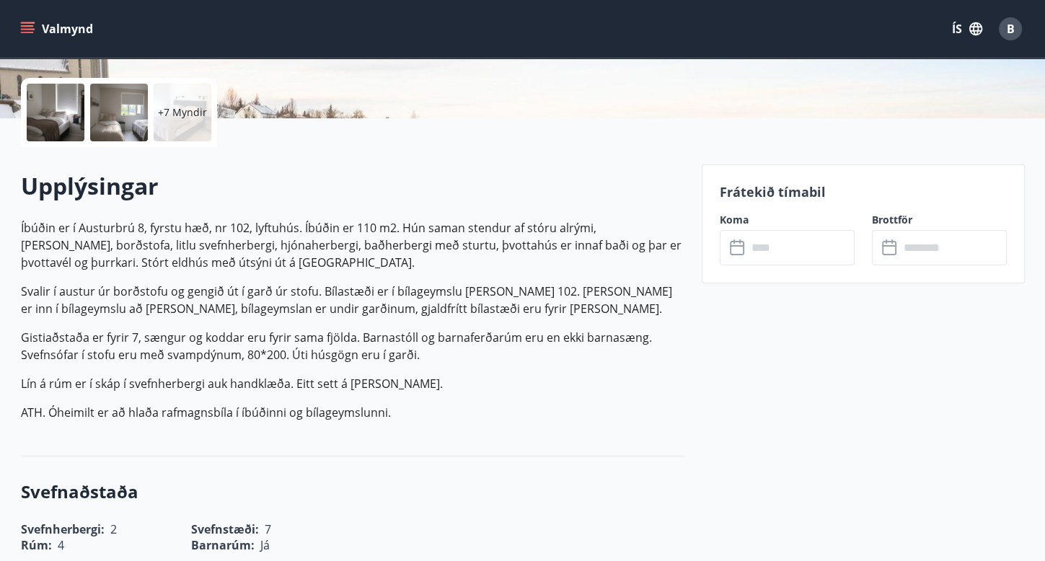
click at [741, 254] on icon at bounding box center [737, 248] width 14 height 14
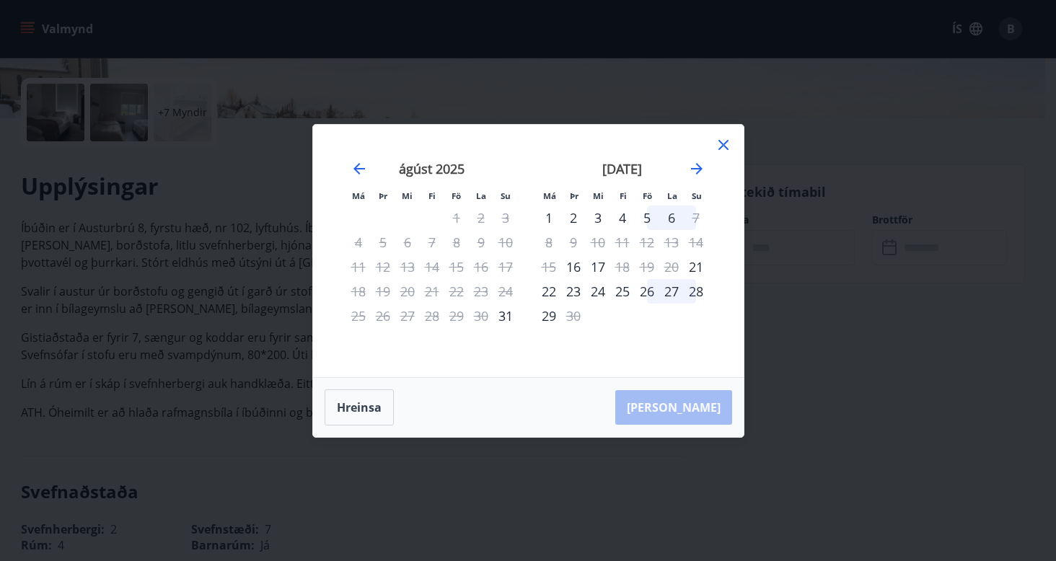
click at [644, 219] on div "5" at bounding box center [647, 218] width 25 height 25
click at [617, 217] on div "4" at bounding box center [622, 218] width 25 height 25
click at [356, 406] on button "Hreinsa" at bounding box center [359, 407] width 69 height 36
drag, startPoint x: 356, startPoint y: 406, endPoint x: 643, endPoint y: 361, distance: 290.5
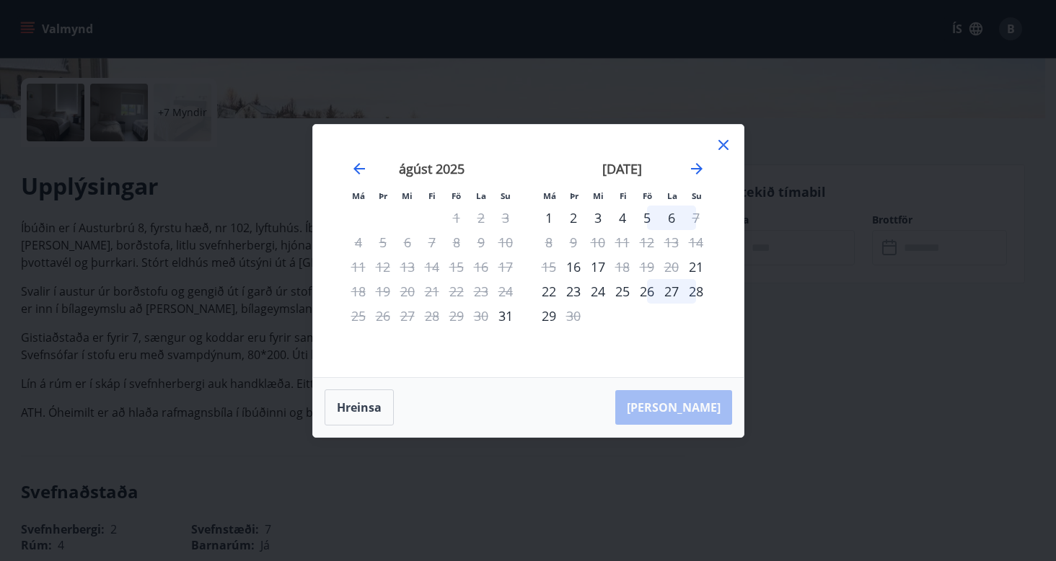
click at [643, 361] on div "Má Þr Mi Fi Fö La Su Má Þr Mi Fi Fö La Su [DATE] 1 2 3 4 5 6 7 8 9 10 11 12 13 …" at bounding box center [528, 251] width 431 height 252
click at [571, 214] on div "2" at bounding box center [573, 218] width 25 height 25
click at [721, 148] on icon at bounding box center [723, 144] width 17 height 17
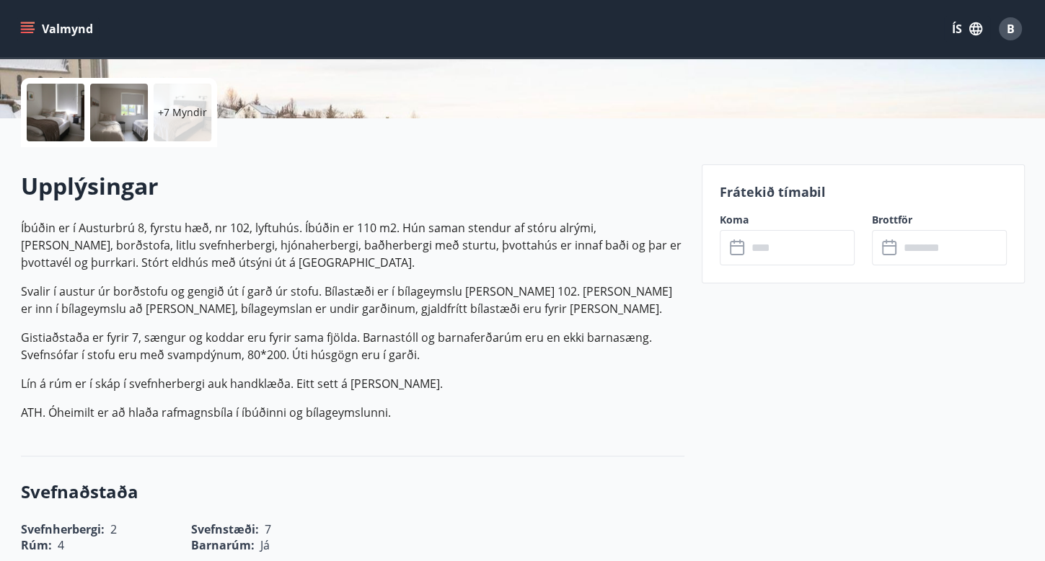
click at [741, 254] on icon at bounding box center [737, 248] width 14 height 14
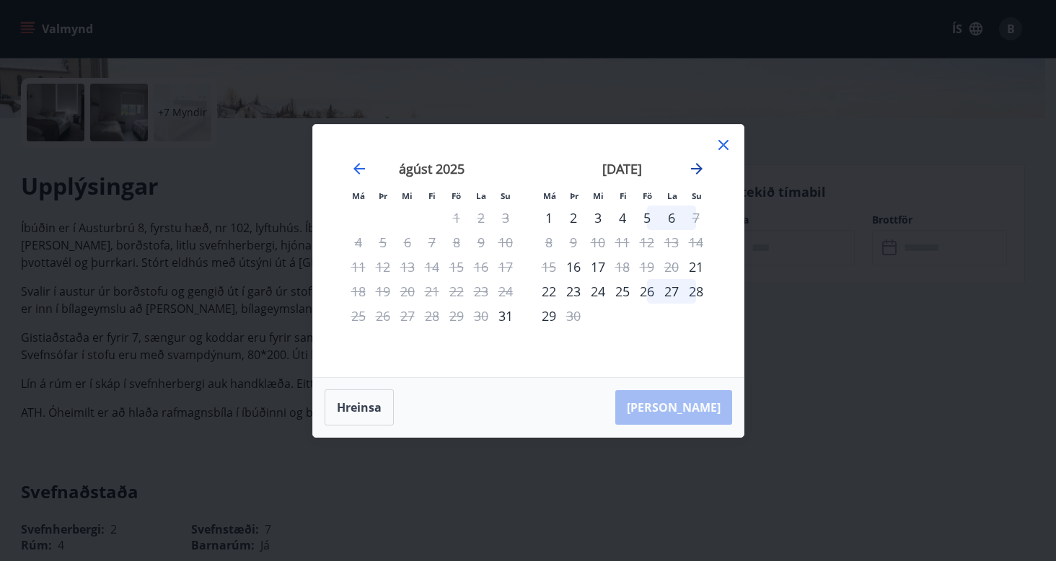
click at [699, 166] on div "Má Þr Mi Fi Fö La Su Má Þr Mi Fi Fö La Su [DATE] 1 2 3 4 5 6 7 8 9 10 11 12 13 …" at bounding box center [528, 251] width 431 height 252
click at [695, 168] on icon "Move forward to switch to the next month." at bounding box center [696, 168] width 17 height 17
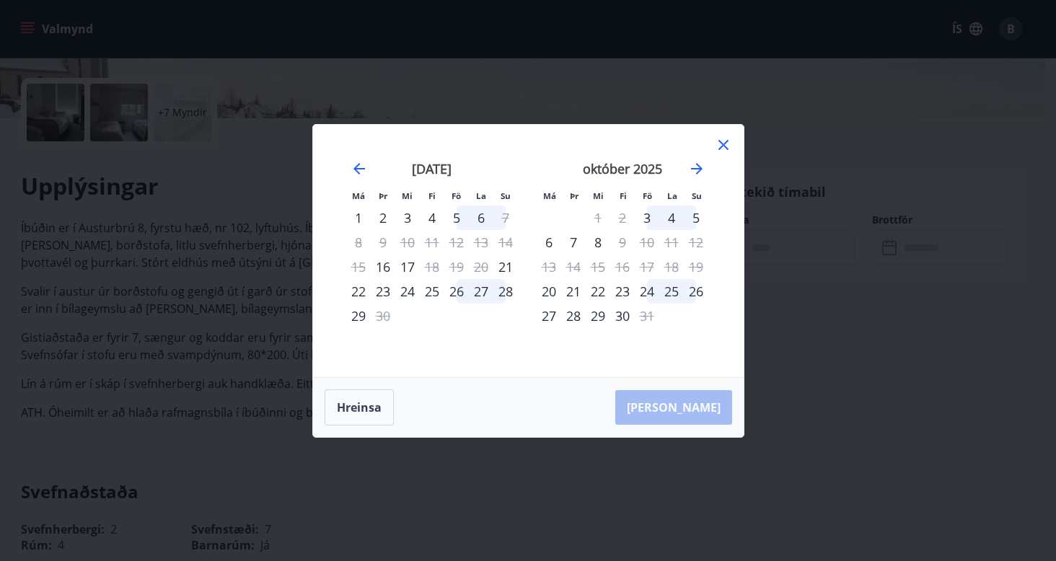
click at [551, 244] on div "6" at bounding box center [549, 242] width 25 height 25
click at [596, 240] on div "8" at bounding box center [598, 242] width 25 height 25
click at [456, 216] on div "5" at bounding box center [456, 218] width 25 height 25
click at [726, 144] on icon at bounding box center [723, 144] width 17 height 17
